Goal: Task Accomplishment & Management: Manage account settings

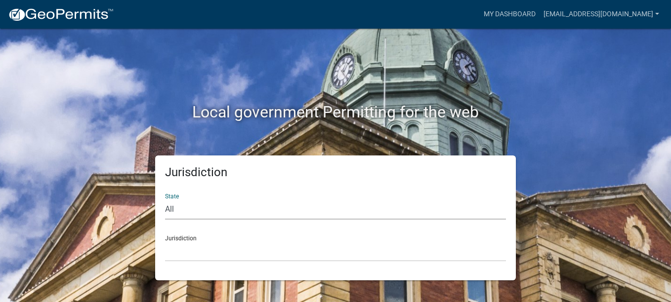
click at [171, 209] on select "All [US_STATE] [US_STATE] [US_STATE] [US_STATE] [US_STATE] [US_STATE] [US_STATE…" at bounding box center [335, 210] width 341 height 20
select select "[US_STATE]"
click at [165, 200] on select "All [US_STATE] [US_STATE] [US_STATE] [US_STATE] [US_STATE] [US_STATE] [US_STATE…" at bounding box center [335, 210] width 341 height 20
click at [187, 249] on select "[GEOGRAPHIC_DATA], [US_STATE][PERSON_NAME][GEOGRAPHIC_DATA], [US_STATE][PERSON_…" at bounding box center [335, 252] width 341 height 20
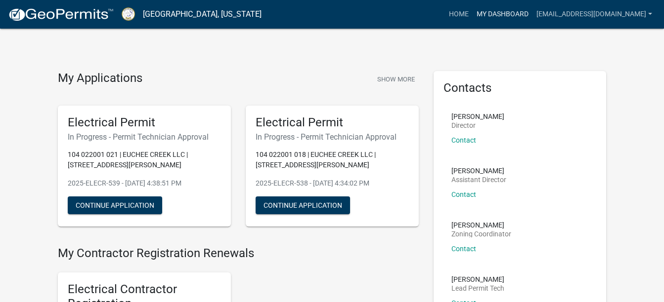
click at [516, 16] on link "My Dashboard" at bounding box center [502, 14] width 60 height 19
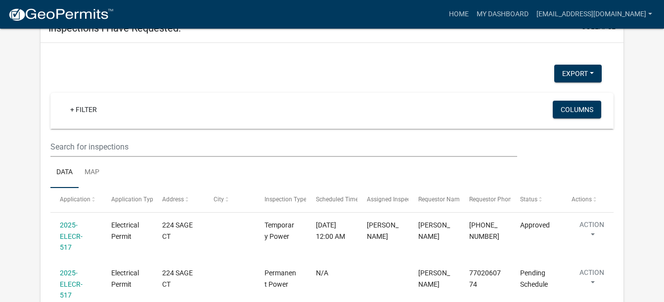
scroll to position [1020, 0]
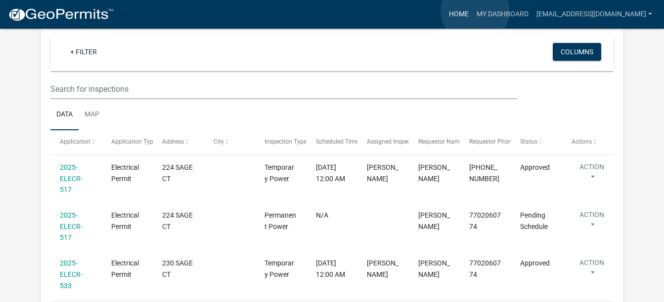
click at [472, 11] on link "Home" at bounding box center [459, 14] width 28 height 19
